Goal: Transaction & Acquisition: Obtain resource

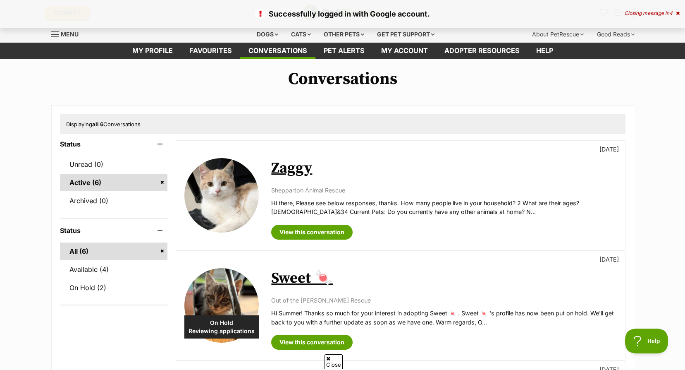
scroll to position [83, 0]
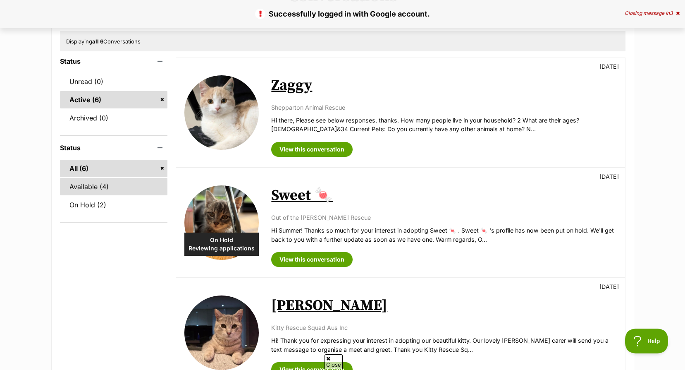
click at [103, 191] on link "Available (4)" at bounding box center [114, 186] width 108 height 17
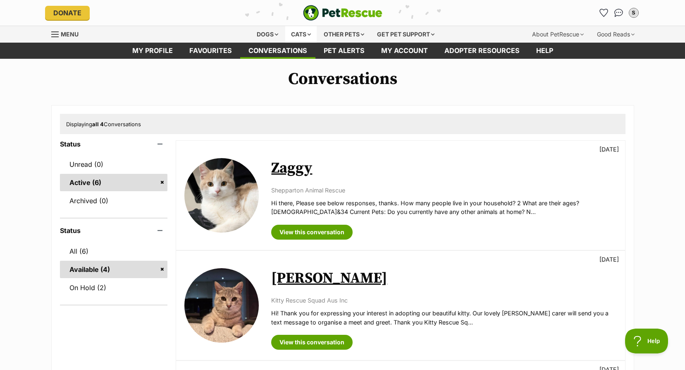
click at [288, 33] on div "Cats" at bounding box center [300, 34] width 31 height 17
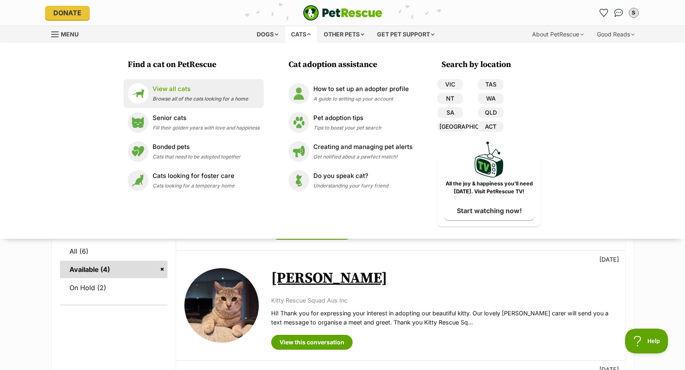
click at [183, 89] on p "View all cats" at bounding box center [200, 89] width 95 height 10
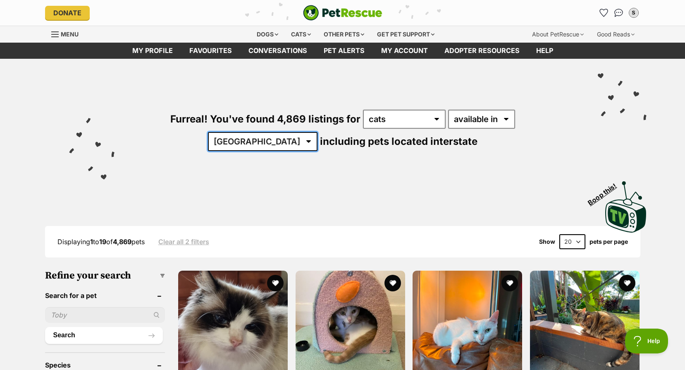
click at [317, 132] on select "Australia ACT NSW NT QLD SA TAS VIC WA" at bounding box center [263, 141] width 110 height 19
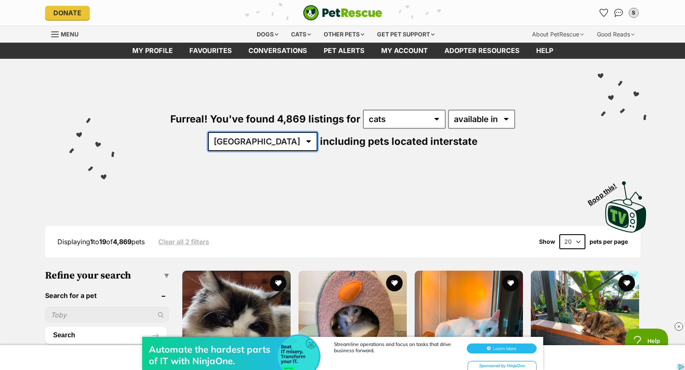
select select "VIC"
click at [317, 132] on select "Australia ACT NSW NT QLD SA TAS VIC WA" at bounding box center [263, 141] width 110 height 19
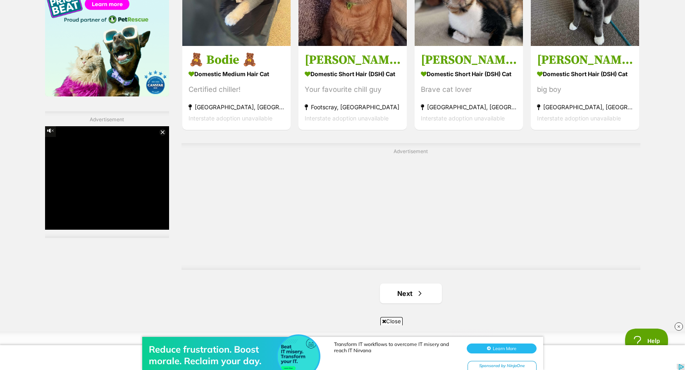
scroll to position [1529, 0]
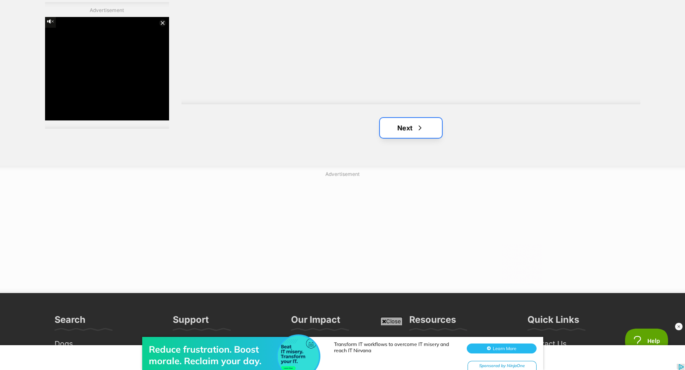
click at [405, 137] on link "Next" at bounding box center [411, 128] width 62 height 20
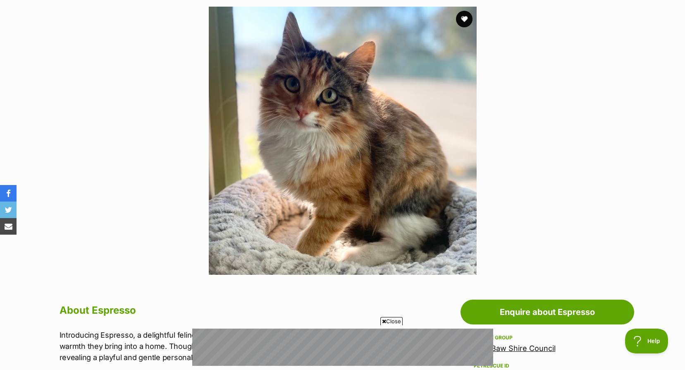
scroll to position [41, 0]
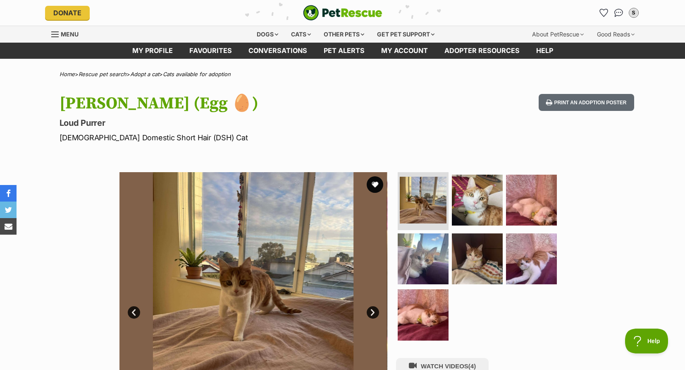
scroll to position [83, 0]
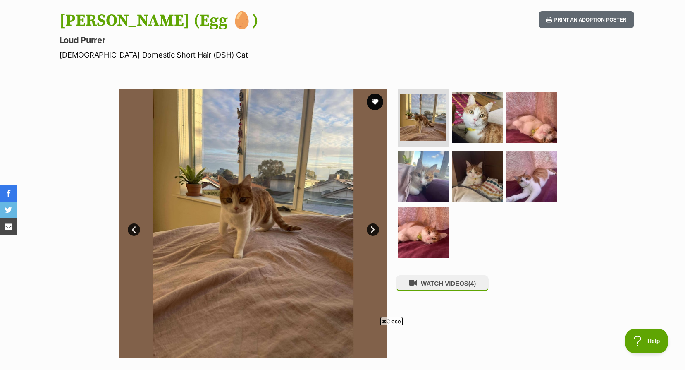
click at [372, 231] on link "Next" at bounding box center [373, 229] width 12 height 12
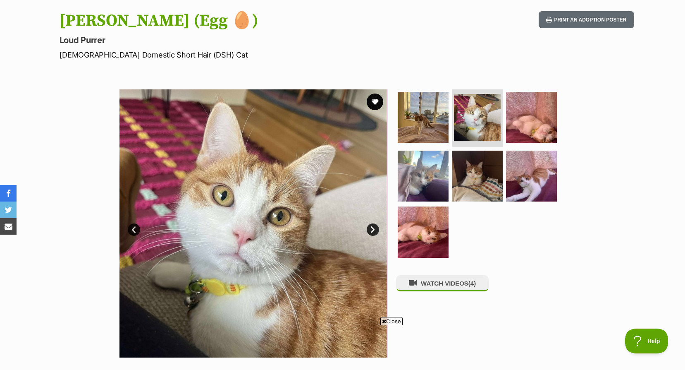
click at [372, 231] on link "Next" at bounding box center [373, 229] width 12 height 12
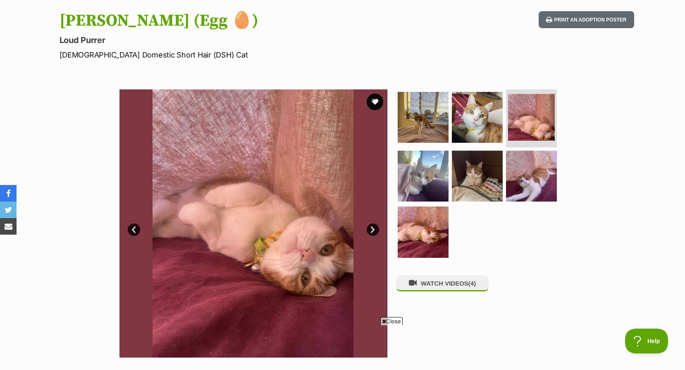
click at [372, 231] on link "Next" at bounding box center [373, 229] width 12 height 12
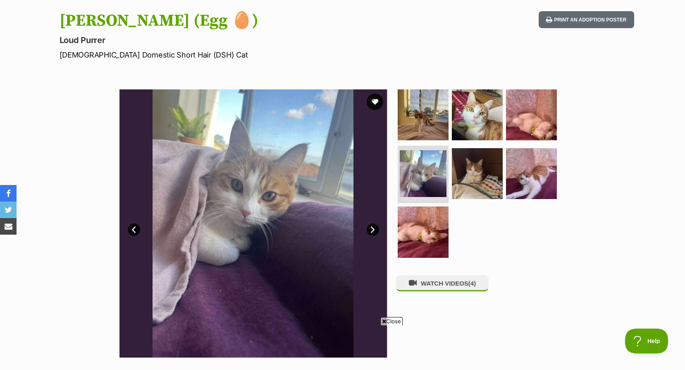
click at [372, 231] on link "Next" at bounding box center [373, 229] width 12 height 12
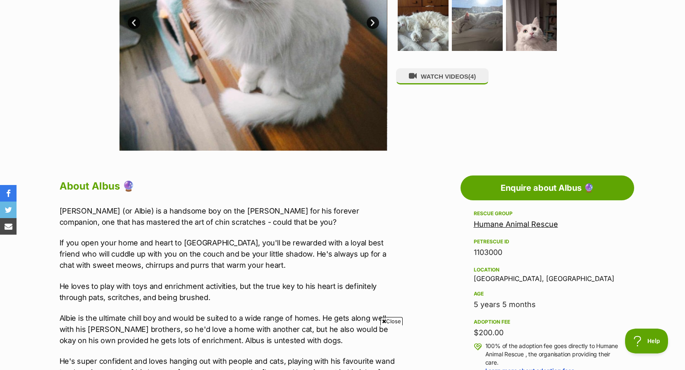
scroll to position [165, 0]
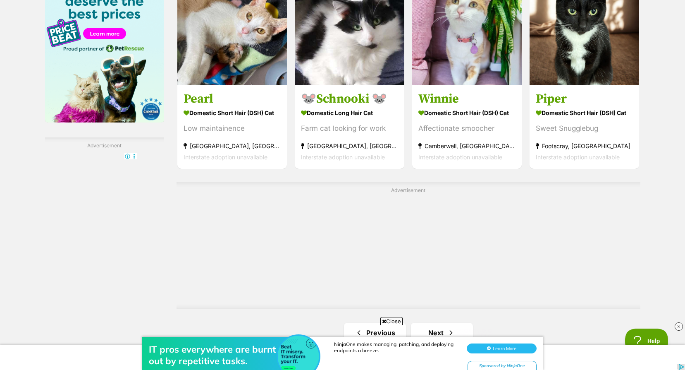
scroll to position [1361, 0]
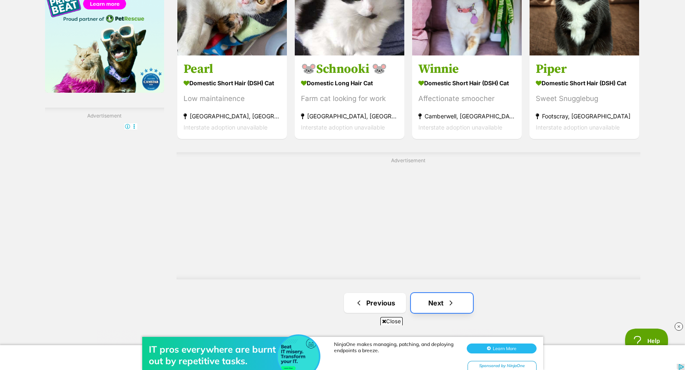
click at [447, 308] on span "Next page" at bounding box center [451, 303] width 8 height 10
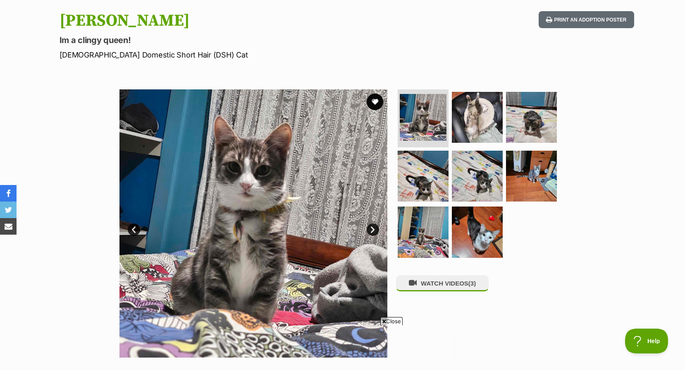
click at [369, 224] on link "Next" at bounding box center [373, 229] width 12 height 12
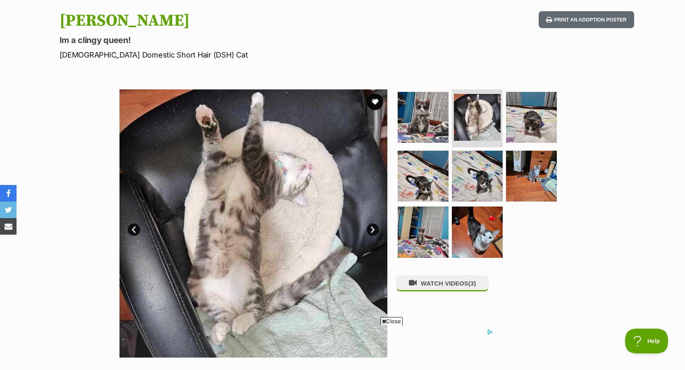
click at [369, 224] on link "Next" at bounding box center [373, 229] width 12 height 12
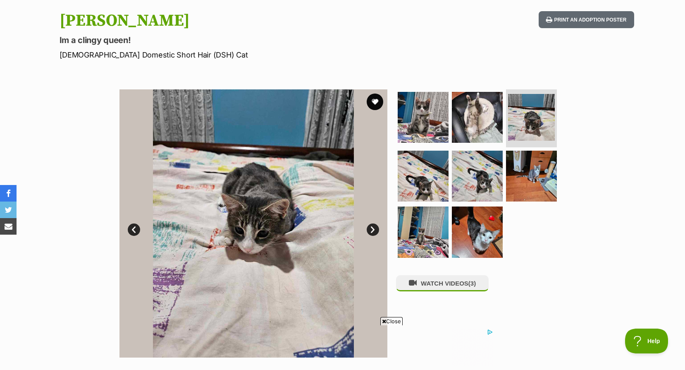
click at [369, 224] on link "Next" at bounding box center [373, 229] width 12 height 12
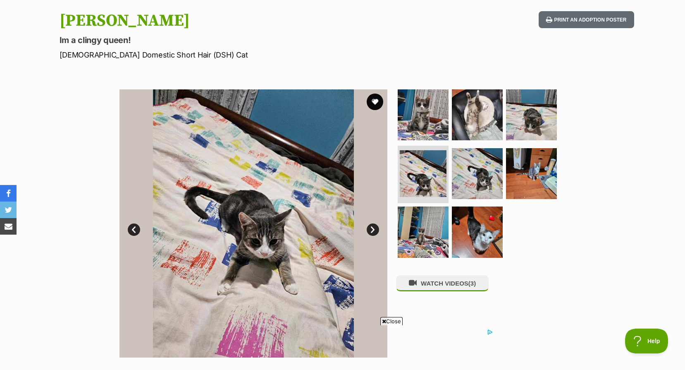
click at [369, 224] on link "Next" at bounding box center [373, 229] width 12 height 12
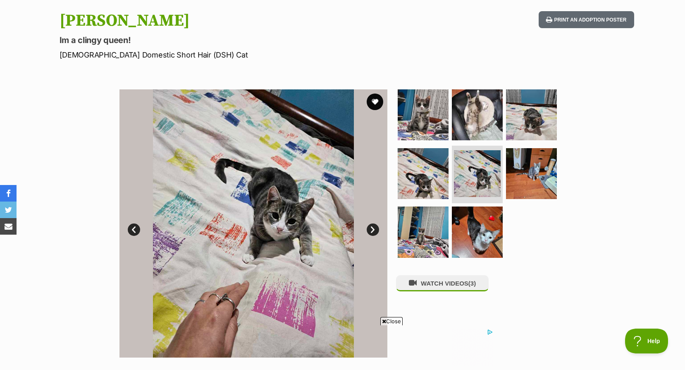
click at [369, 224] on link "Next" at bounding box center [373, 229] width 12 height 12
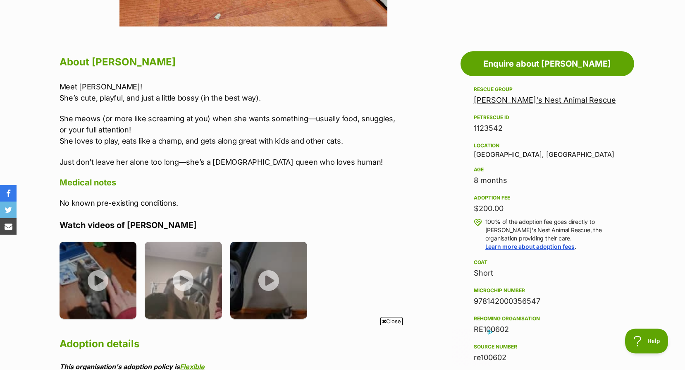
scroll to position [165, 0]
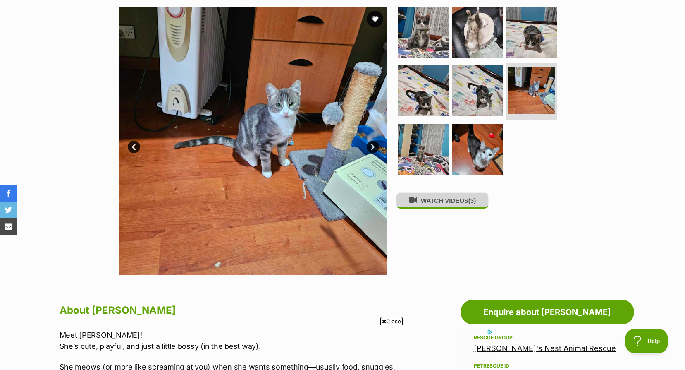
click at [439, 208] on button "WATCH VIDEOS (3)" at bounding box center [442, 200] width 93 height 16
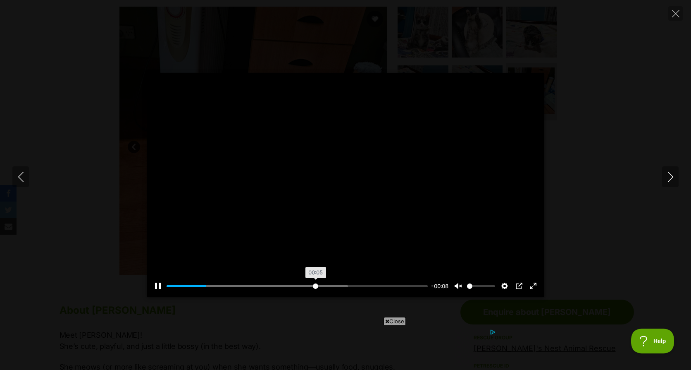
click at [315, 284] on input "Seek" at bounding box center [297, 286] width 261 height 8
click at [677, 176] on button "Next" at bounding box center [670, 176] width 17 height 21
type input "69.58"
click at [663, 180] on button "Next" at bounding box center [670, 176] width 17 height 21
type input "5.87"
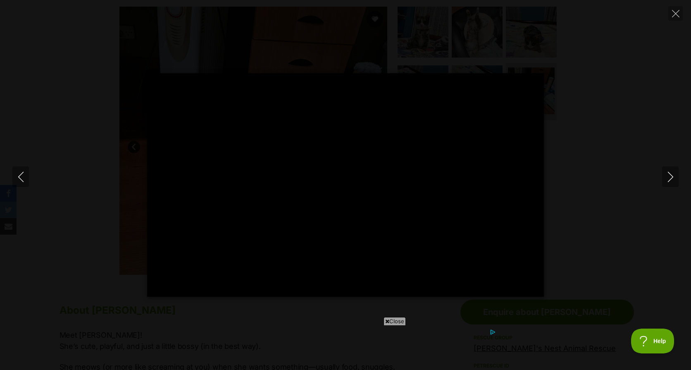
click at [614, 160] on div "Pause Play % buffered 00:00 -00:23 Unmute Mute Disable captions Enable captions…" at bounding box center [345, 184] width 691 height 223
type input "3.76"
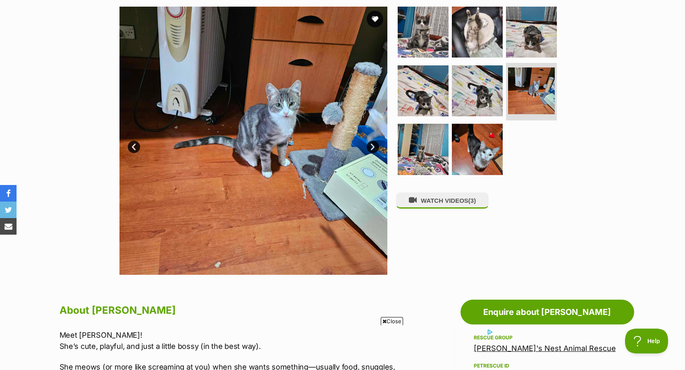
scroll to position [0, 0]
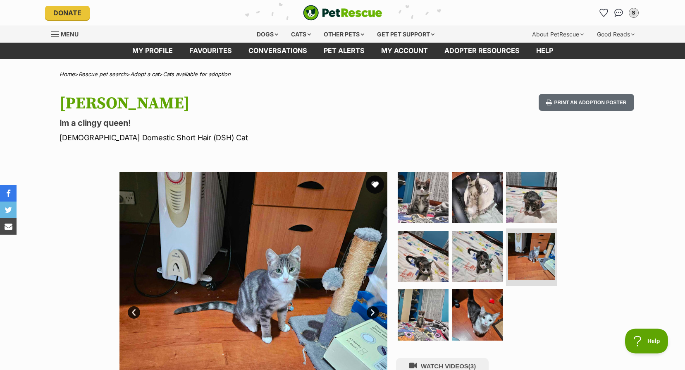
click at [376, 188] on button "favourite" at bounding box center [375, 184] width 18 height 18
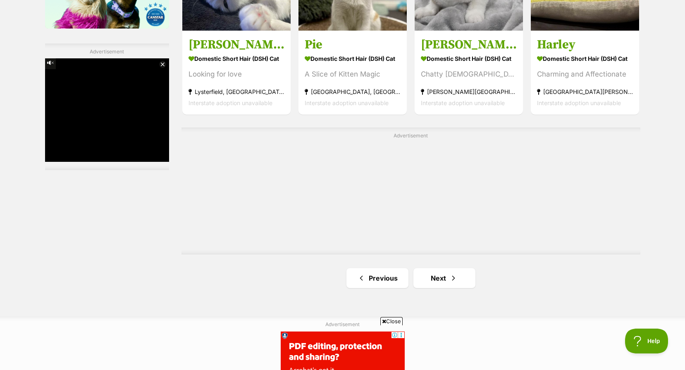
scroll to position [1456, 0]
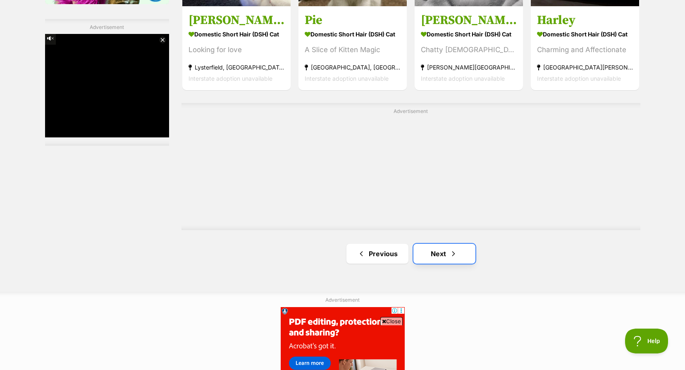
click at [455, 262] on link "Next" at bounding box center [444, 253] width 62 height 20
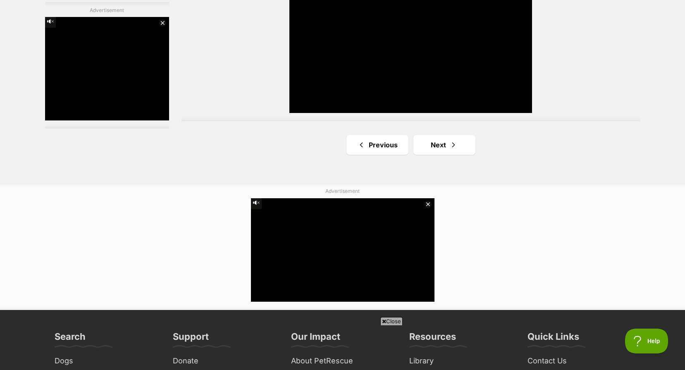
scroll to position [1597, 0]
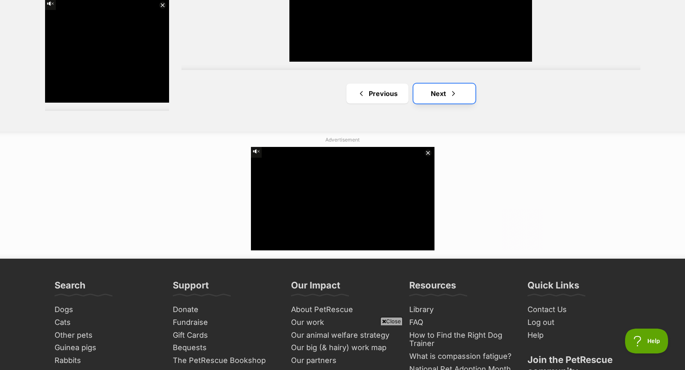
click at [438, 91] on link "Next" at bounding box center [444, 93] width 62 height 20
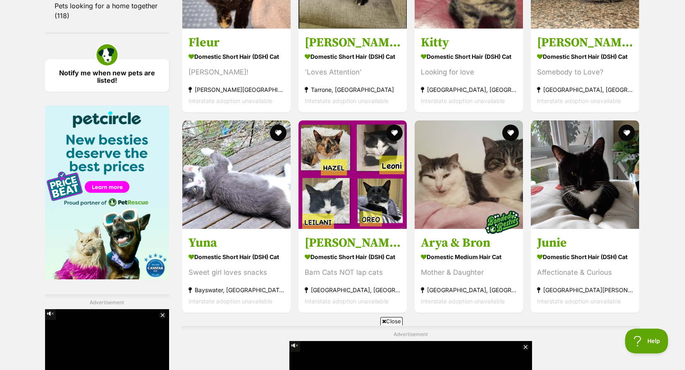
scroll to position [1446, 0]
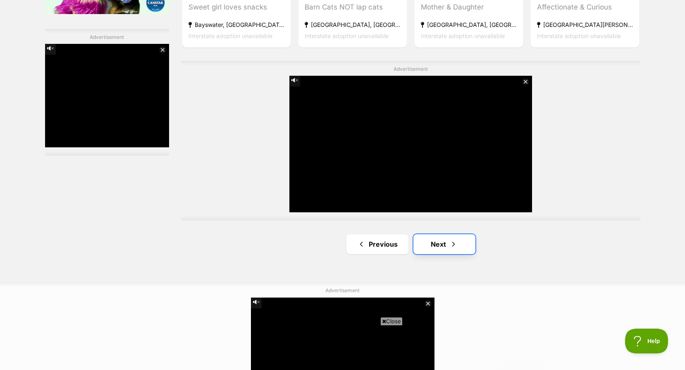
click at [458, 244] on link "Next" at bounding box center [444, 244] width 62 height 20
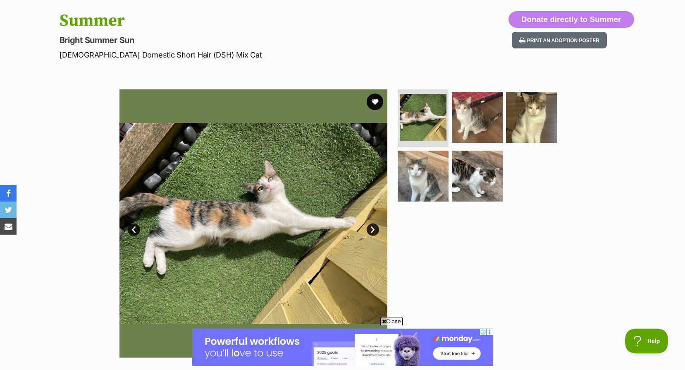
click at [370, 229] on link "Next" at bounding box center [373, 229] width 12 height 12
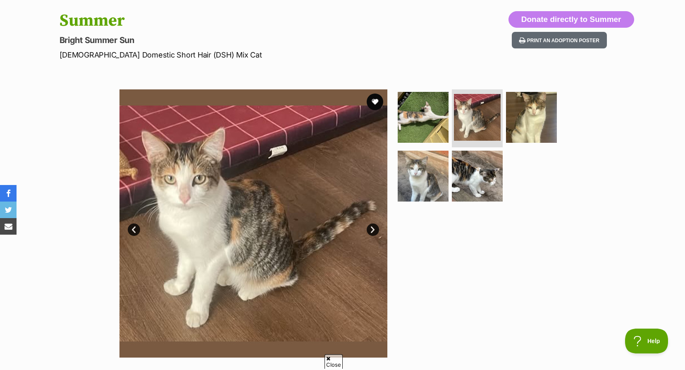
click at [370, 229] on link "Next" at bounding box center [373, 229] width 12 height 12
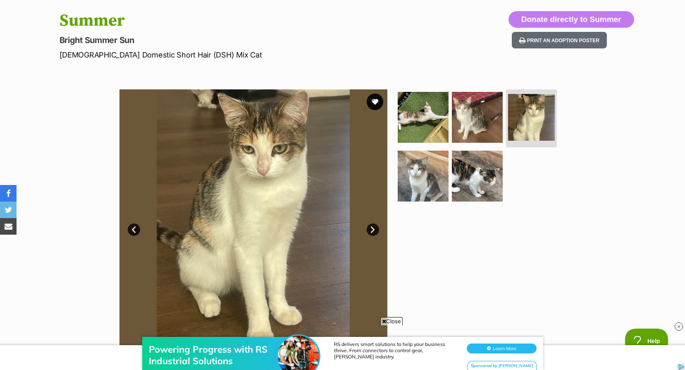
click at [370, 229] on link "Next" at bounding box center [373, 229] width 12 height 12
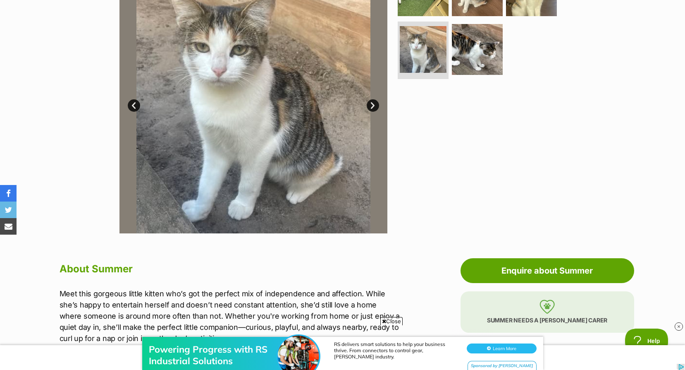
scroll to position [124, 0]
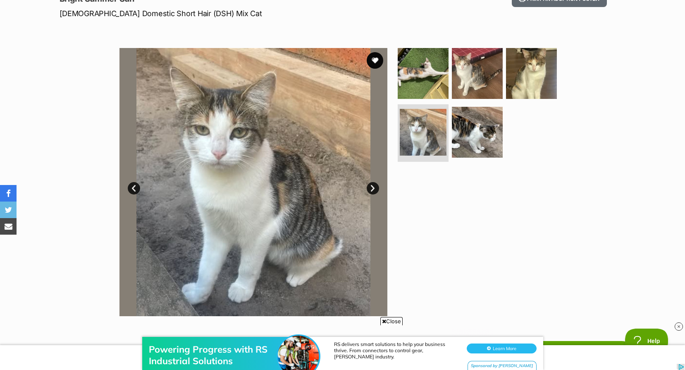
click at [378, 185] on link "Next" at bounding box center [373, 188] width 12 height 12
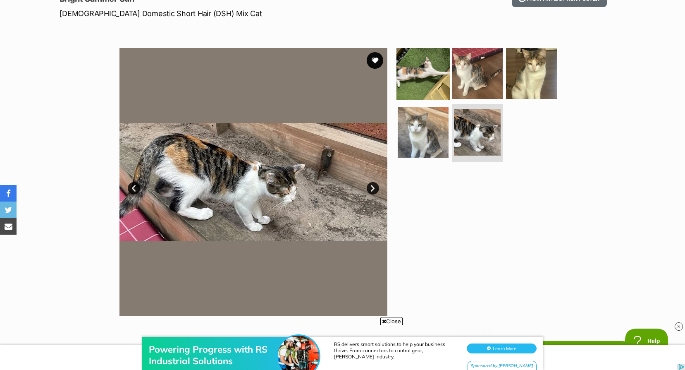
click at [438, 80] on img at bounding box center [422, 73] width 53 height 53
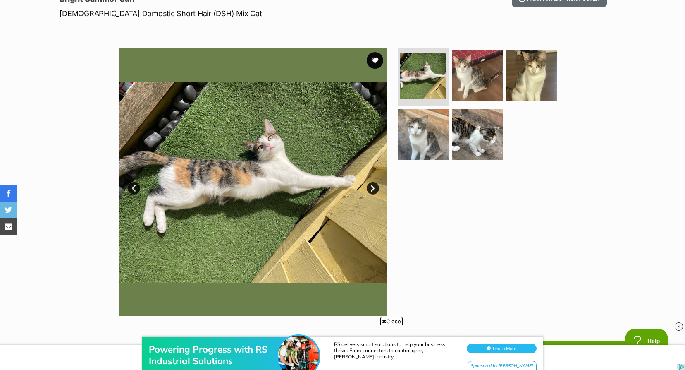
click at [374, 191] on link "Next" at bounding box center [373, 188] width 12 height 12
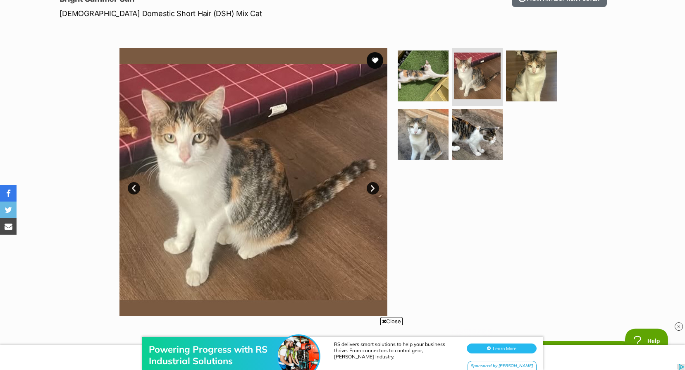
click at [374, 191] on link "Next" at bounding box center [373, 188] width 12 height 12
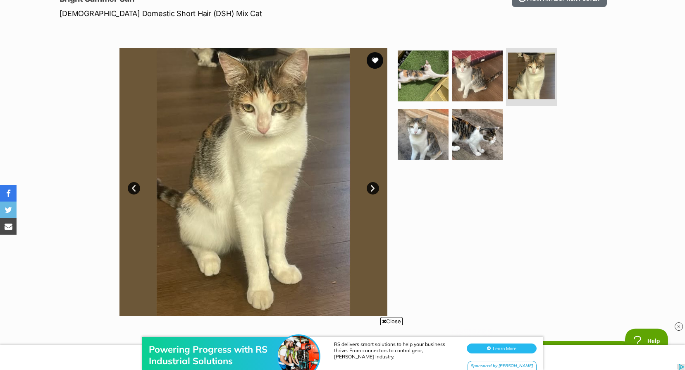
click at [374, 191] on link "Next" at bounding box center [373, 188] width 12 height 12
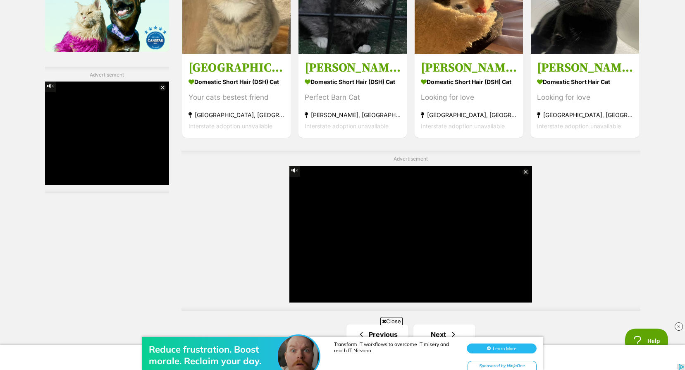
scroll to position [1469, 0]
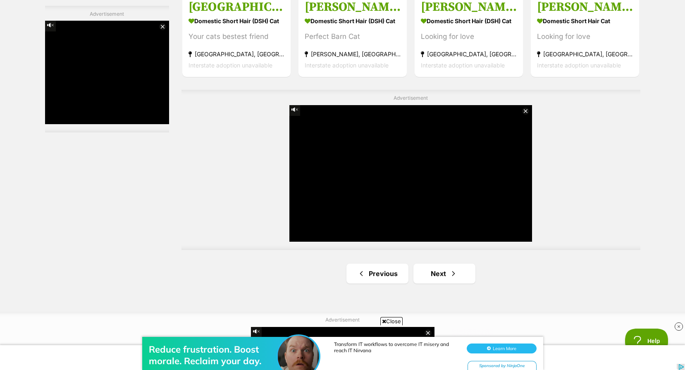
click at [430, 271] on link "Next" at bounding box center [444, 273] width 62 height 20
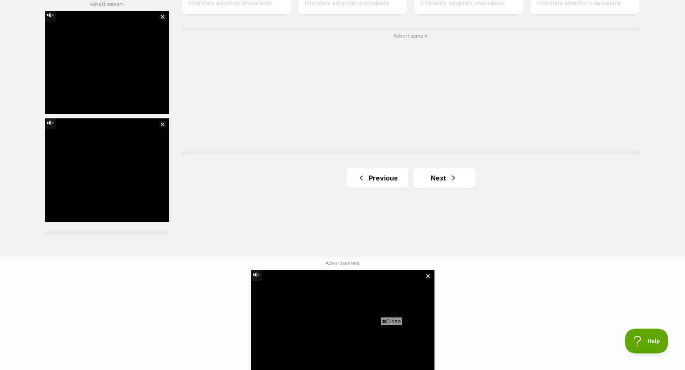
scroll to position [1638, 0]
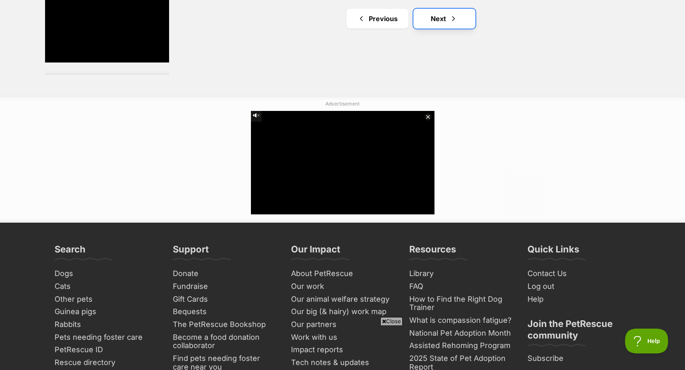
click at [432, 19] on link "Next" at bounding box center [444, 19] width 62 height 20
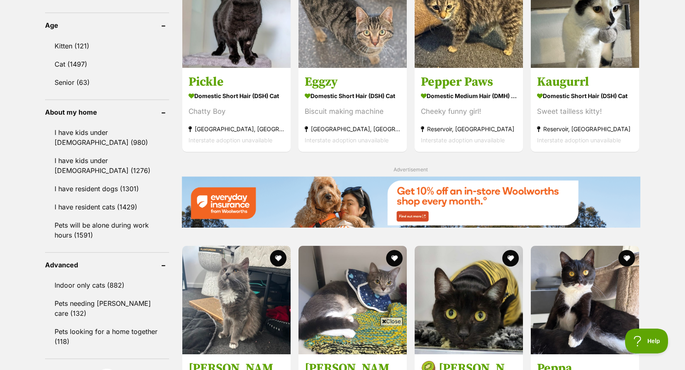
scroll to position [960, 0]
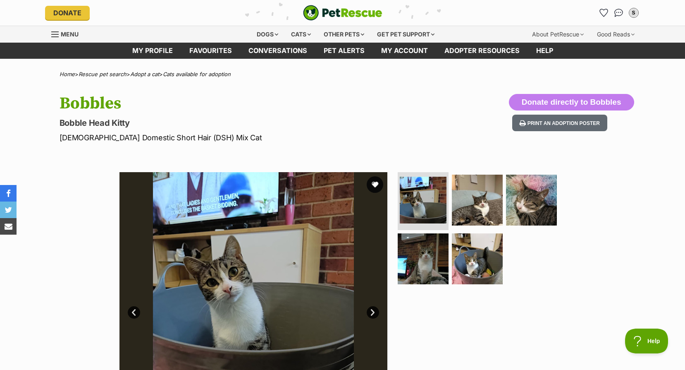
scroll to position [41, 0]
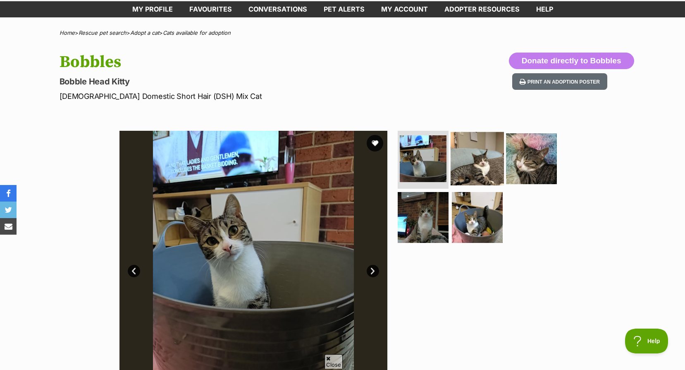
click at [470, 146] on img at bounding box center [477, 158] width 53 height 53
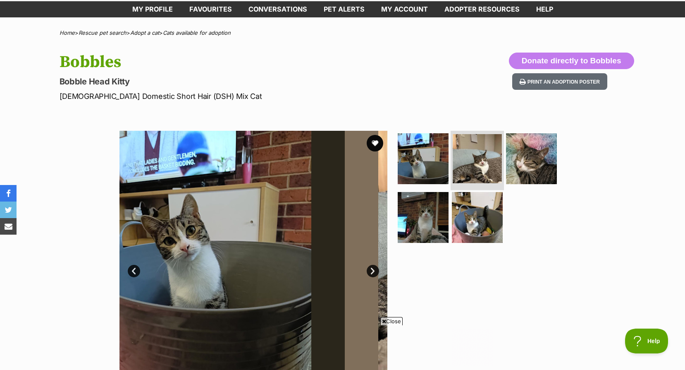
scroll to position [0, 0]
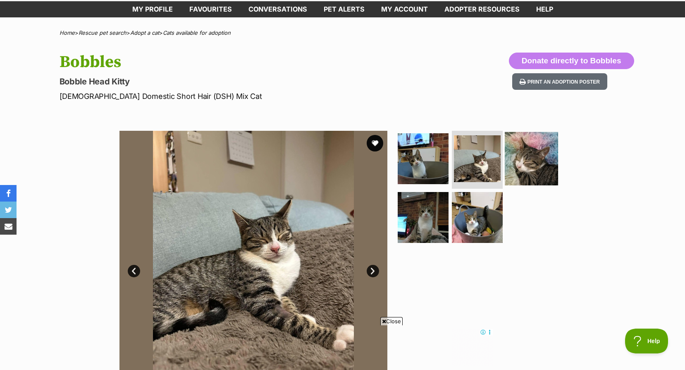
click at [537, 162] on img at bounding box center [531, 158] width 53 height 53
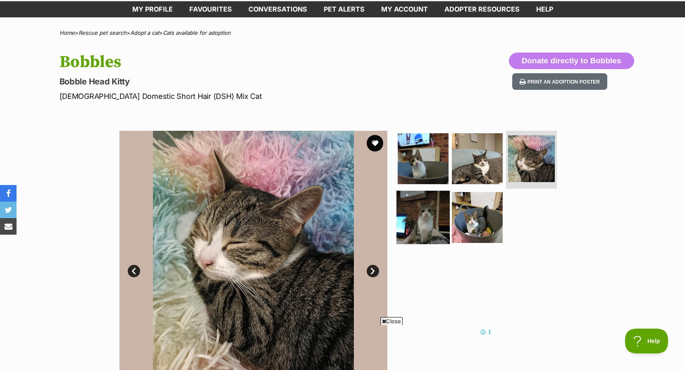
click at [431, 213] on img at bounding box center [422, 216] width 53 height 53
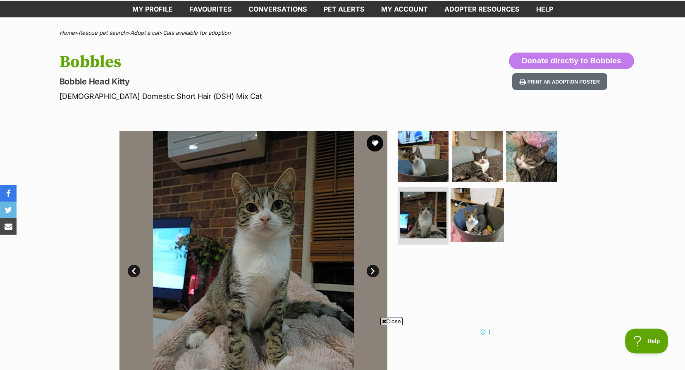
click at [474, 219] on img at bounding box center [477, 214] width 53 height 53
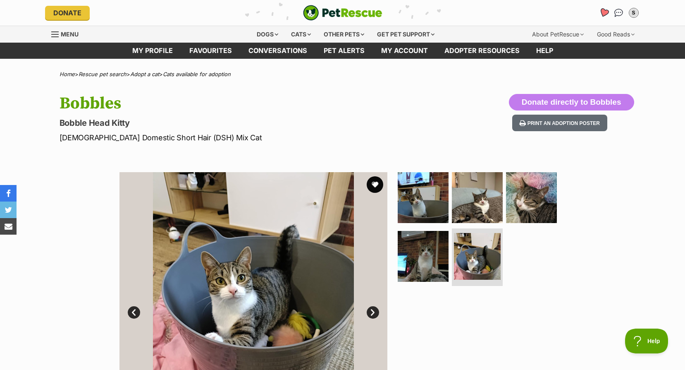
click at [602, 15] on icon "Favourites" at bounding box center [603, 12] width 11 height 11
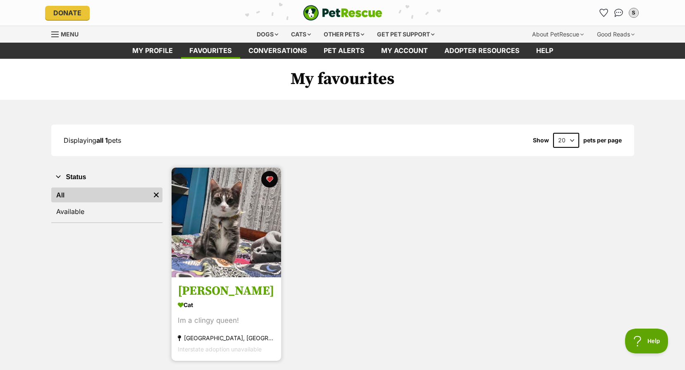
click at [238, 235] on img at bounding box center [227, 222] width 110 height 110
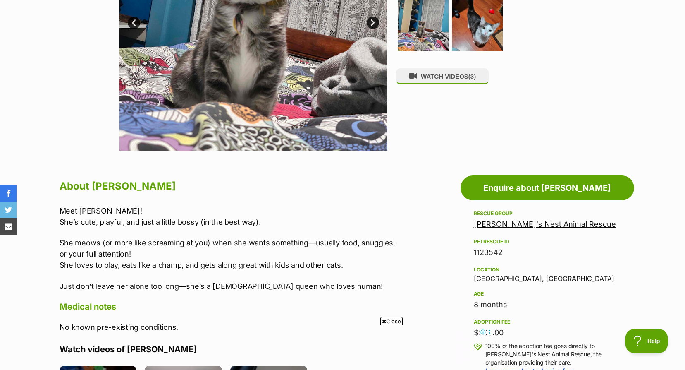
scroll to position [372, 0]
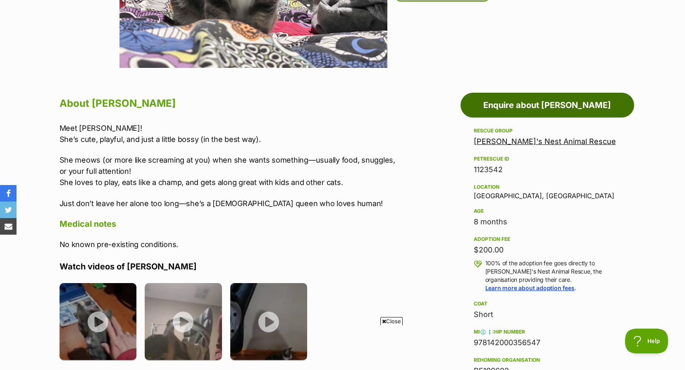
click at [517, 113] on link "Enquire about [PERSON_NAME]" at bounding box center [547, 105] width 174 height 25
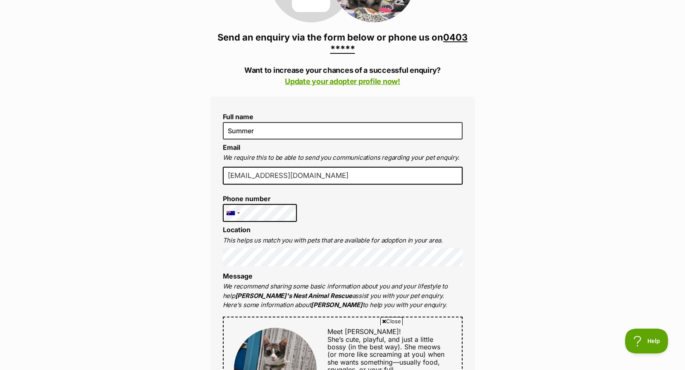
scroll to position [289, 0]
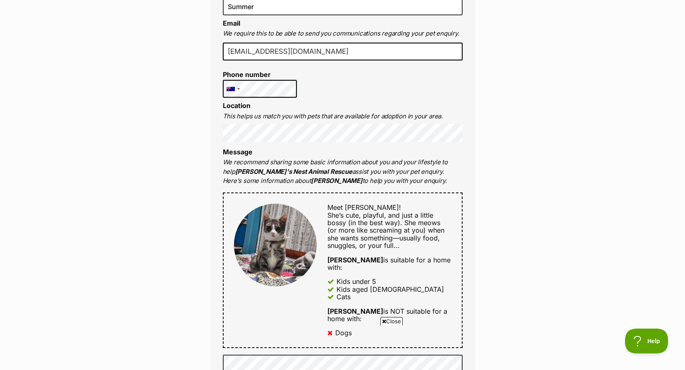
click at [109, 127] on div "Enquire about Mary 0403 350 692 Send an enquiry via the form below or phone us …" at bounding box center [342, 335] width 685 height 1099
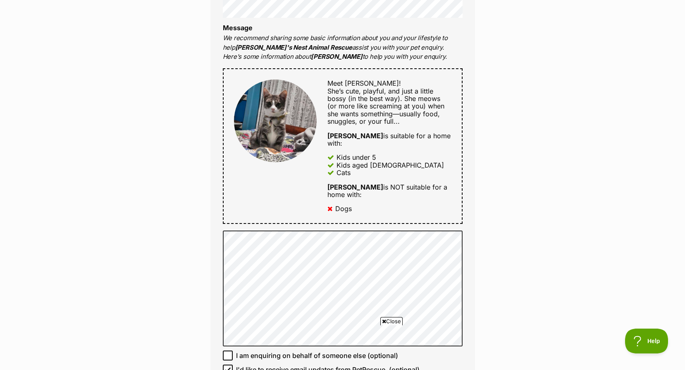
scroll to position [455, 0]
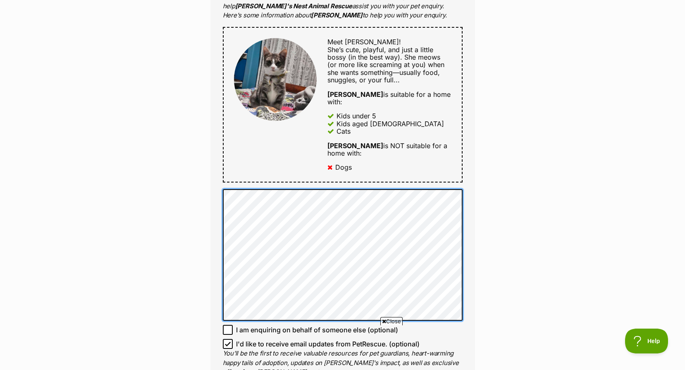
click at [203, 234] on div "Enquire about Mary 0403 350 692 Send an enquiry via the form below or phone us …" at bounding box center [342, 178] width 289 height 1114
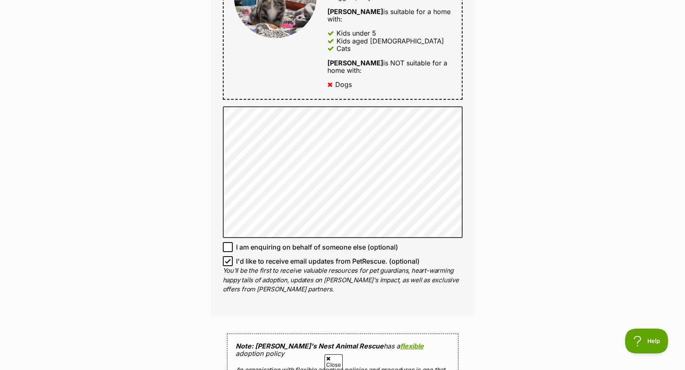
click at [226, 259] on icon at bounding box center [227, 261] width 5 height 4
click at [226, 256] on input "I'd like to receive email updates from PetRescue. (optional)" at bounding box center [228, 261] width 10 height 10
checkbox input "false"
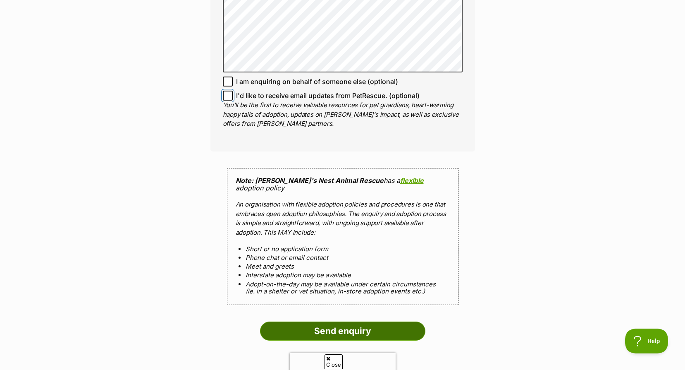
scroll to position [0, 0]
click at [348, 321] on input "Send enquiry" at bounding box center [342, 330] width 165 height 19
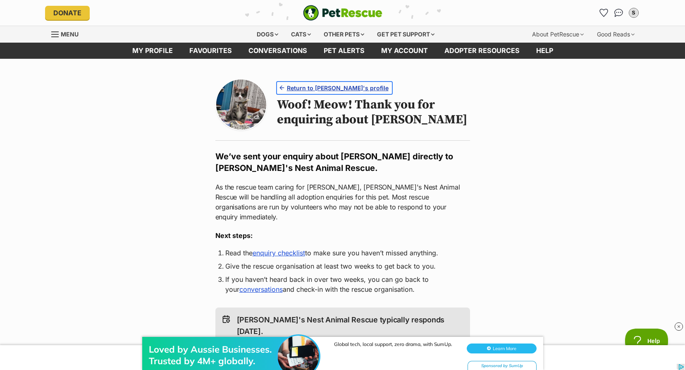
click at [334, 89] on span "Return to [PERSON_NAME]'s profile" at bounding box center [338, 87] width 102 height 9
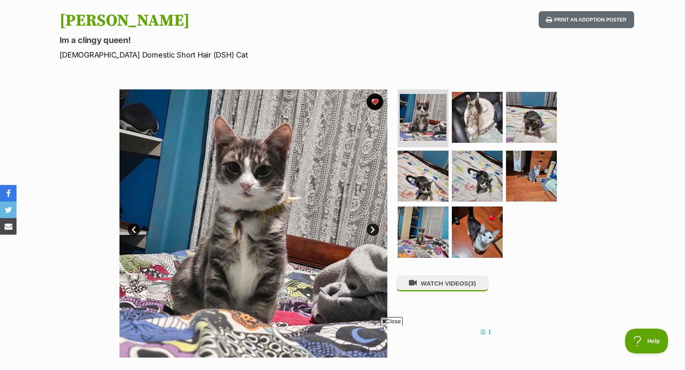
click at [372, 226] on link "Next" at bounding box center [373, 229] width 12 height 12
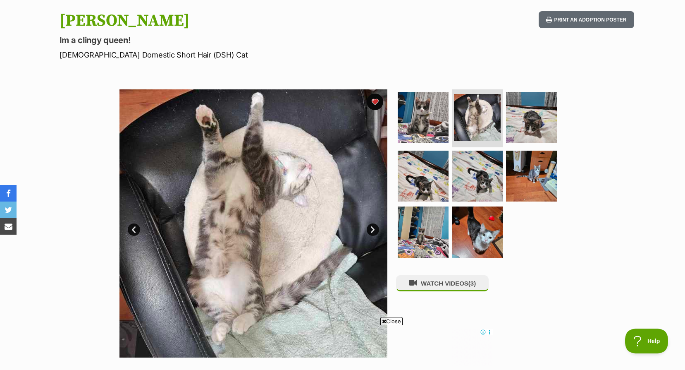
scroll to position [124, 0]
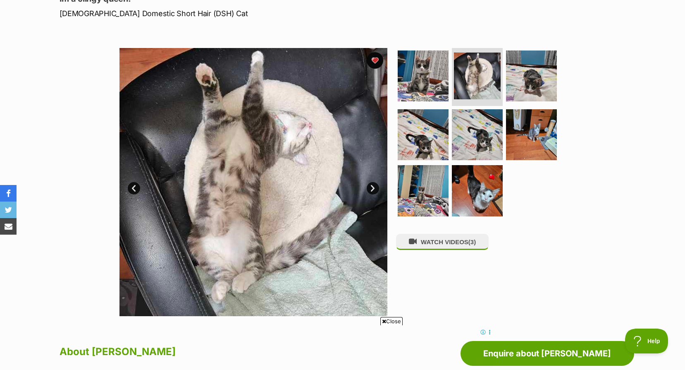
click at [371, 188] on link "Next" at bounding box center [373, 188] width 12 height 12
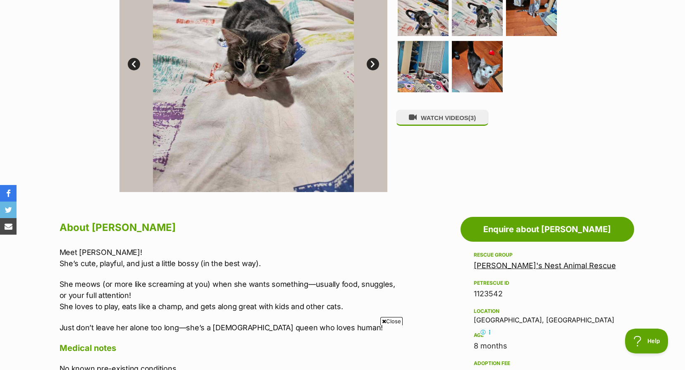
scroll to position [0, 0]
